Goal: Check status: Check status

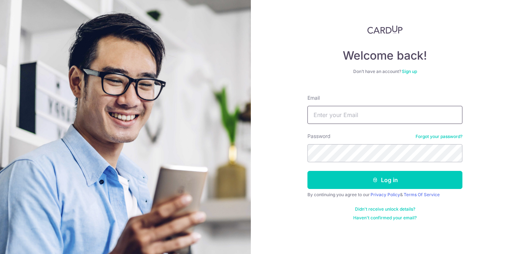
click at [336, 114] on input "Email" at bounding box center [385, 115] width 155 height 18
type input "[EMAIL_ADDRESS][DOMAIN_NAME]"
click at [308, 171] on button "Log in" at bounding box center [385, 180] width 155 height 18
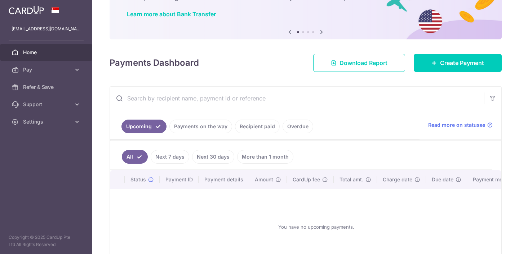
scroll to position [62, 0]
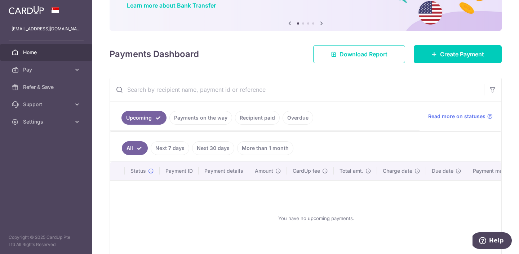
click at [272, 147] on link "More than 1 month" at bounding box center [265, 148] width 56 height 14
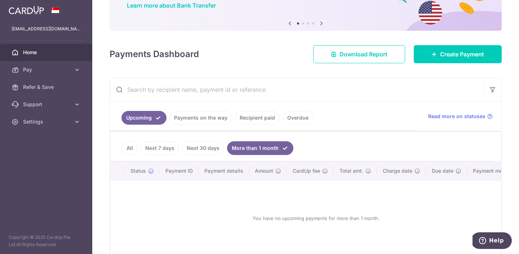
click at [188, 116] on link "Payments on the way" at bounding box center [201, 118] width 63 height 14
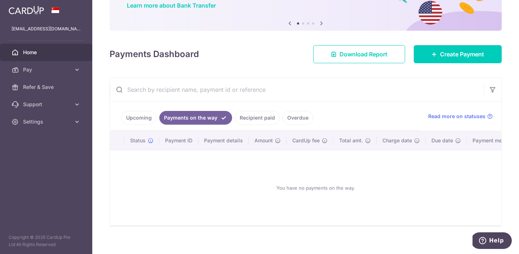
click at [252, 117] on link "Recipient paid" at bounding box center [257, 118] width 45 height 14
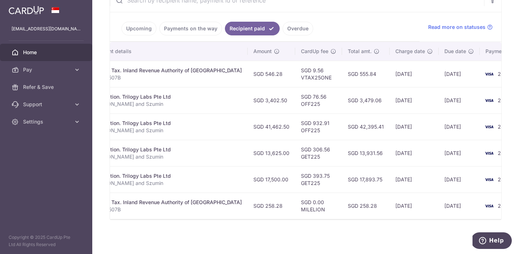
scroll to position [0, 151]
